Goal: Entertainment & Leisure: Consume media (video, audio)

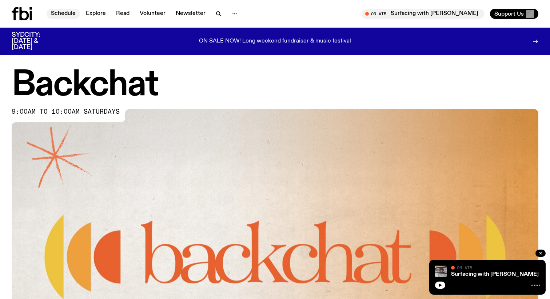
click at [68, 15] on link "Schedule" at bounding box center [63, 14] width 33 height 10
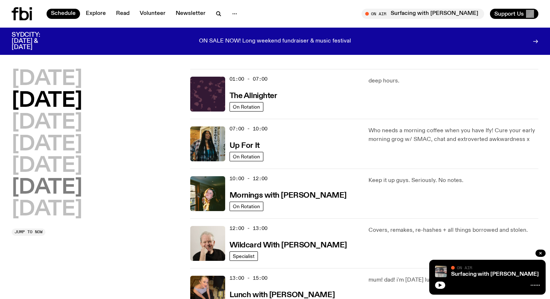
click at [74, 186] on h2 "[DATE]" at bounding box center [47, 188] width 71 height 20
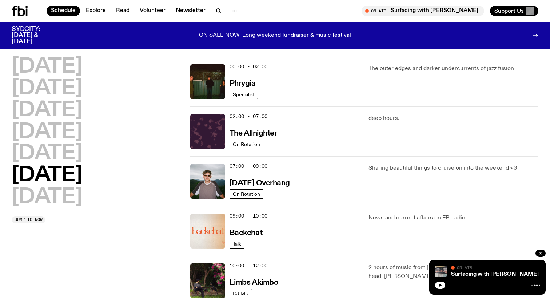
scroll to position [20, 0]
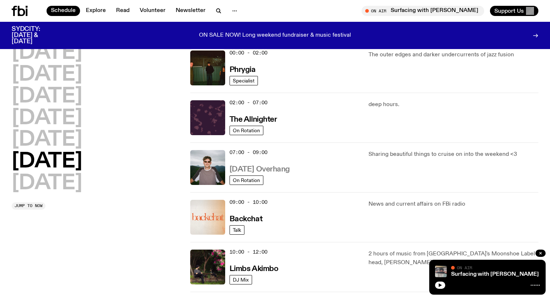
click at [289, 168] on h3 "Saturday Overhang" at bounding box center [259, 170] width 60 height 8
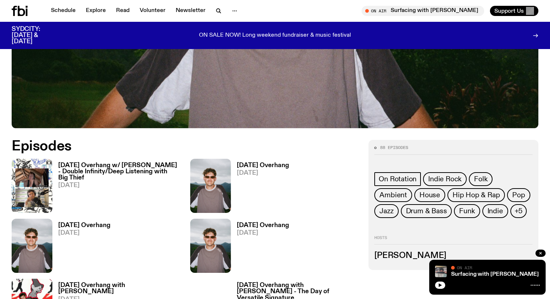
scroll to position [275, 0]
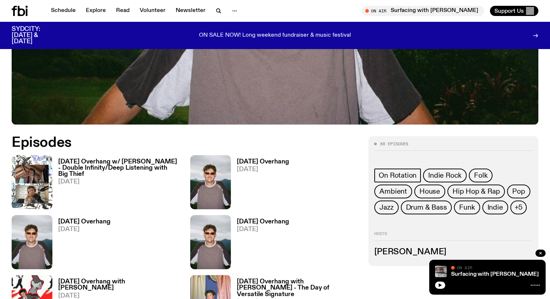
click at [116, 163] on h3 "[DATE] Overhang w/ [PERSON_NAME] - Double Infinity/Deep Listening with Big Thief" at bounding box center [119, 168] width 123 height 19
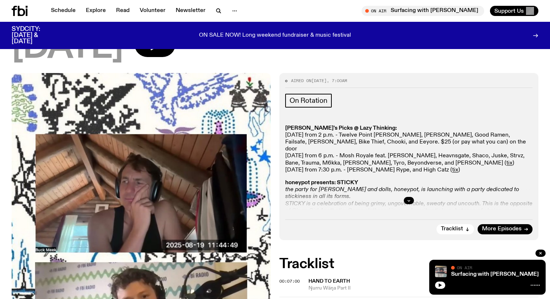
scroll to position [173, 0]
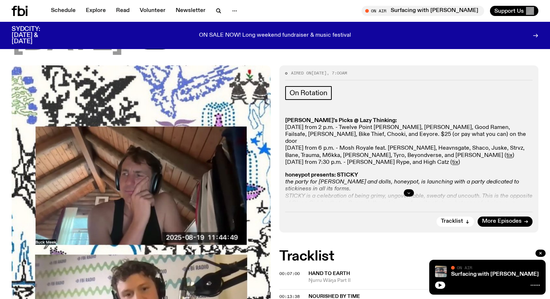
click at [407, 191] on icon "button" at bounding box center [408, 193] width 4 height 4
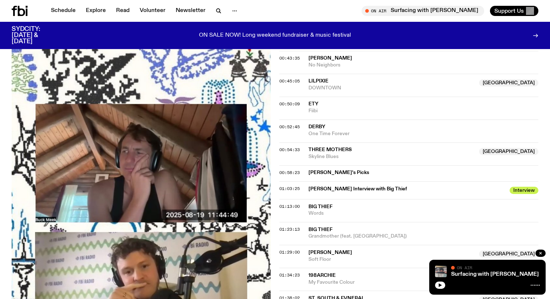
scroll to position [600, 0]
click at [373, 186] on span "[PERSON_NAME] Interview with Big Thief" at bounding box center [406, 189] width 197 height 7
click at [285, 182] on div "01:03:25 Harrie's Interview with Big Thief Interview Interview" at bounding box center [408, 191] width 259 height 18
click at [294, 186] on span "01:03:25" at bounding box center [289, 189] width 20 height 6
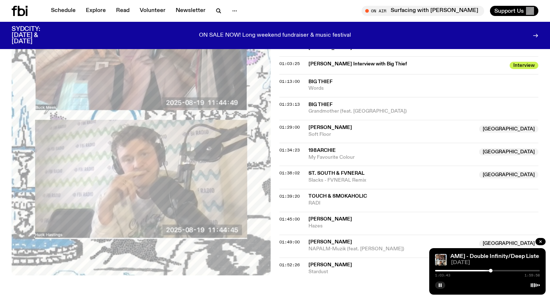
scroll to position [730, 0]
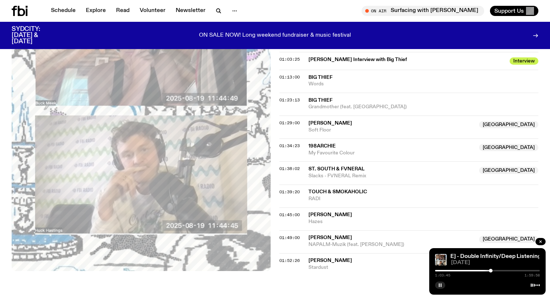
click at [440, 287] on icon "button" at bounding box center [440, 285] width 4 height 4
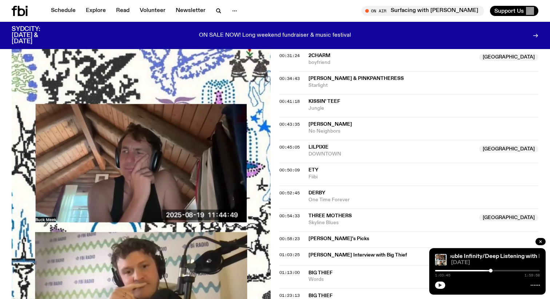
scroll to position [541, 0]
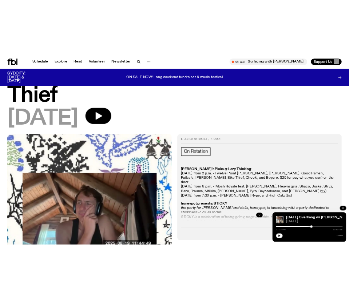
scroll to position [91, 0]
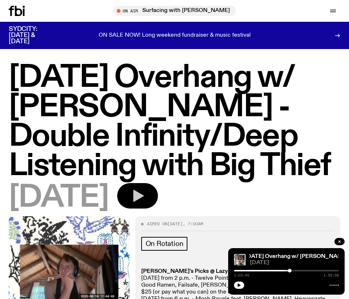
click at [158, 191] on button "button" at bounding box center [137, 195] width 41 height 25
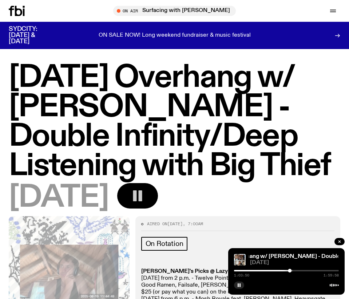
click at [136, 200] on rect "button" at bounding box center [135, 196] width 4 height 11
